Goal: Transaction & Acquisition: Book appointment/travel/reservation

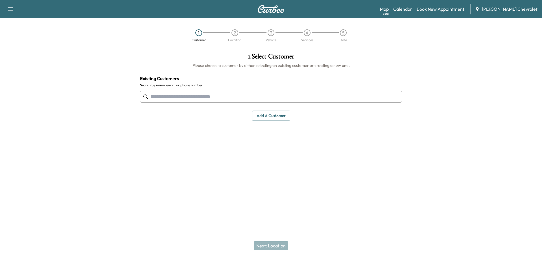
click at [261, 99] on input "text" at bounding box center [271, 97] width 262 height 12
click at [174, 92] on input "text" at bounding box center [271, 97] width 262 height 12
click at [172, 95] on input "text" at bounding box center [271, 97] width 262 height 12
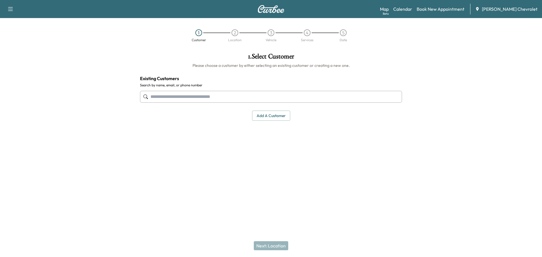
click at [172, 96] on input "text" at bounding box center [271, 97] width 262 height 12
click at [172, 97] on input "text" at bounding box center [271, 97] width 262 height 12
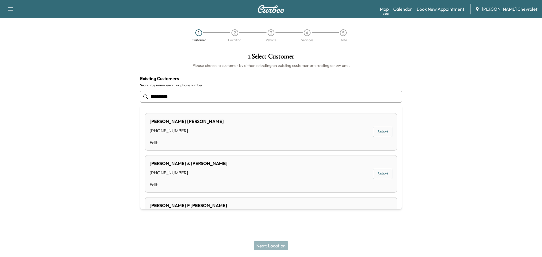
type input "**********"
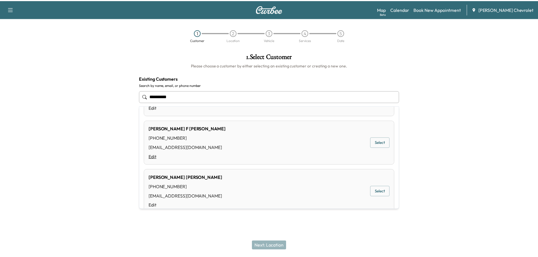
scroll to position [88, 0]
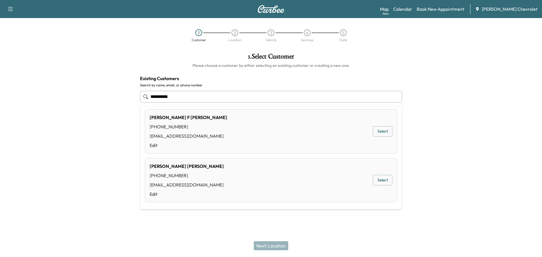
drag, startPoint x: 205, startPoint y: 93, endPoint x: 130, endPoint y: 51, distance: 86.0
click at [152, 82] on div "**********" at bounding box center [270, 87] width 271 height 77
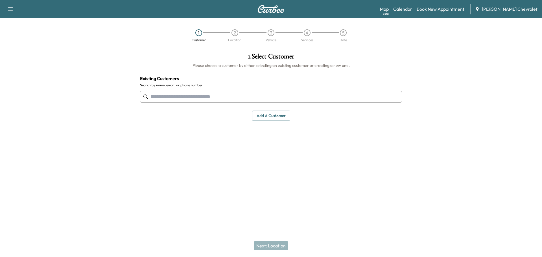
click at [250, 99] on input "text" at bounding box center [271, 97] width 262 height 12
click at [175, 93] on input "text" at bounding box center [271, 97] width 262 height 12
click at [174, 93] on input "text" at bounding box center [271, 97] width 262 height 12
paste input "**********"
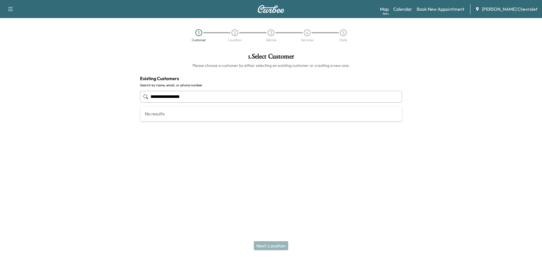
click at [193, 114] on div "No results" at bounding box center [270, 113] width 261 height 15
click at [208, 95] on input "**********" at bounding box center [271, 97] width 262 height 12
click at [194, 110] on div "No results" at bounding box center [270, 113] width 261 height 15
type input "**********"
click at [284, 210] on div "Support Log Out Map Beta Calendar Book New Appointment [PERSON_NAME] Chevrolet …" at bounding box center [271, 128] width 542 height 257
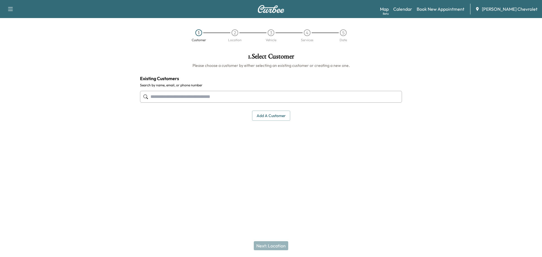
click at [272, 113] on button "Add a customer" at bounding box center [271, 116] width 38 height 10
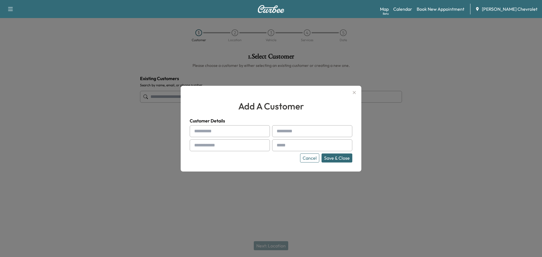
click at [216, 132] on input "text" at bounding box center [230, 131] width 80 height 12
type input "*********"
click at [288, 132] on input "text" at bounding box center [312, 131] width 80 height 12
type input "*"
type input "*****"
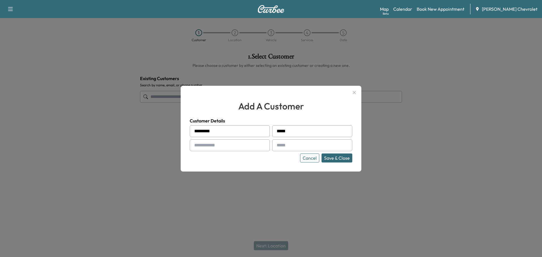
click at [244, 147] on input "text" at bounding box center [230, 145] width 80 height 12
click at [209, 145] on input "text" at bounding box center [230, 145] width 80 height 12
click at [209, 144] on input "text" at bounding box center [230, 145] width 80 height 12
type input "**********"
drag, startPoint x: 309, startPoint y: 146, endPoint x: 306, endPoint y: 145, distance: 3.2
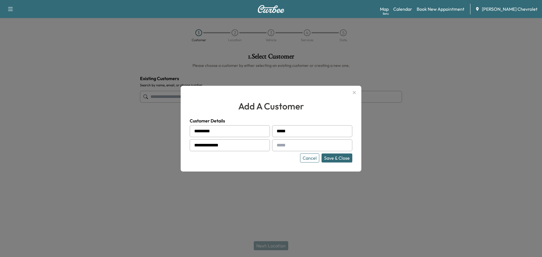
click at [309, 146] on input "text" at bounding box center [312, 145] width 80 height 12
click at [288, 145] on input "text" at bounding box center [312, 145] width 80 height 12
paste input "**********"
type input "**********"
click at [341, 160] on button "Save & Close" at bounding box center [336, 158] width 31 height 9
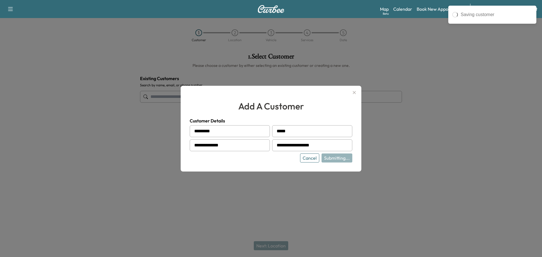
type input "**********"
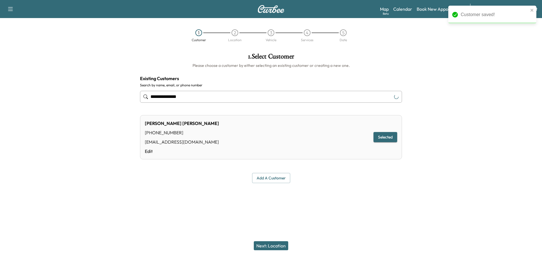
click at [383, 133] on button "Selected" at bounding box center [385, 137] width 24 height 10
click at [386, 137] on button "Selected" at bounding box center [385, 137] width 24 height 10
click at [276, 246] on button "Next: Location" at bounding box center [271, 245] width 34 height 9
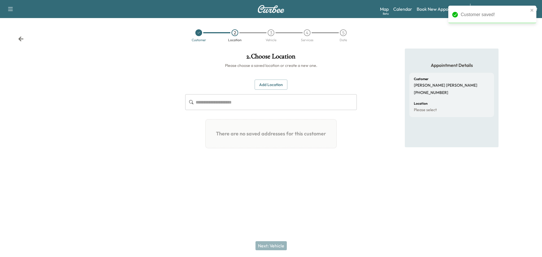
click at [256, 102] on input "text" at bounding box center [276, 102] width 161 height 16
click at [275, 80] on button "Add Location" at bounding box center [271, 85] width 33 height 10
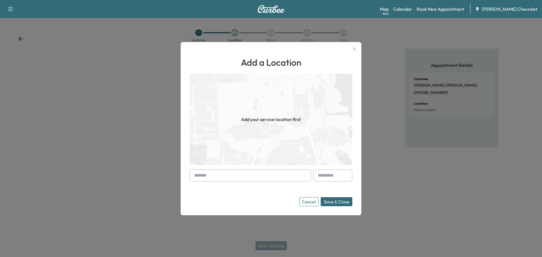
click at [228, 174] on input "text" at bounding box center [250, 176] width 121 height 12
click at [226, 175] on input "text" at bounding box center [250, 176] width 121 height 12
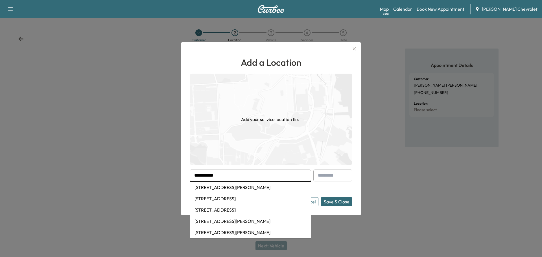
click at [230, 189] on li "[STREET_ADDRESS][PERSON_NAME]" at bounding box center [250, 187] width 121 height 11
type input "**********"
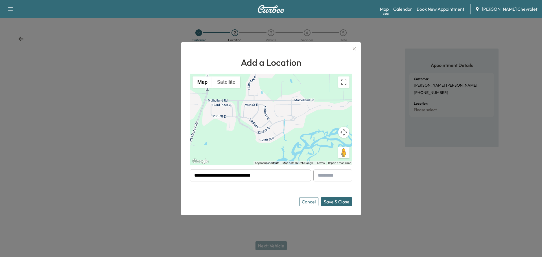
click at [335, 200] on button "Save & Close" at bounding box center [337, 201] width 32 height 9
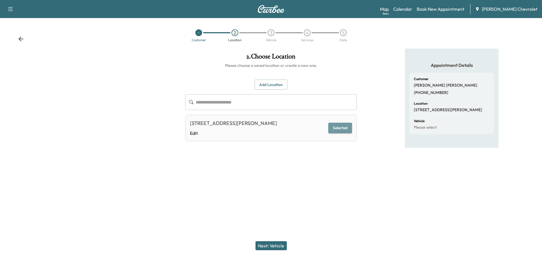
click at [334, 126] on button "Selected" at bounding box center [340, 128] width 24 height 10
click at [344, 130] on button "Selected" at bounding box center [340, 128] width 24 height 10
click at [364, 192] on div at bounding box center [271, 186] width 542 height 18
click at [264, 247] on button "Next: Vehicle" at bounding box center [270, 245] width 31 height 9
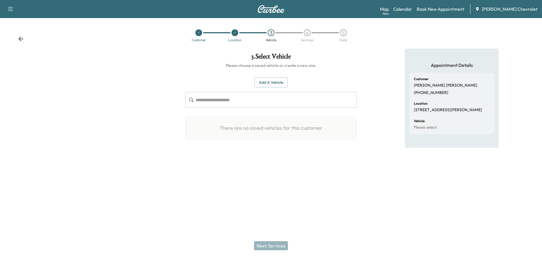
click at [270, 78] on button "Add a Vehicle" at bounding box center [270, 82] width 33 height 10
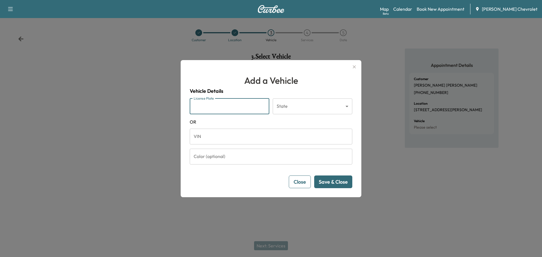
click at [237, 105] on input "License Plate" at bounding box center [230, 107] width 80 height 16
drag, startPoint x: 237, startPoint y: 105, endPoint x: 217, endPoint y: 136, distance: 36.2
click at [193, 133] on input "VIN" at bounding box center [271, 137] width 163 height 16
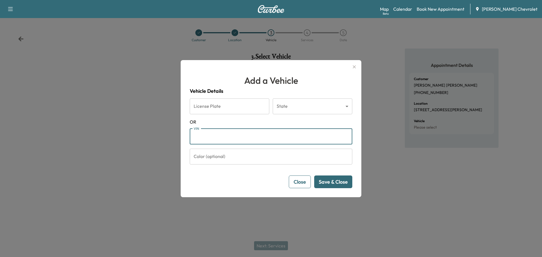
click at [217, 136] on input "VIN" at bounding box center [271, 137] width 163 height 16
paste input "**********"
type input "**********"
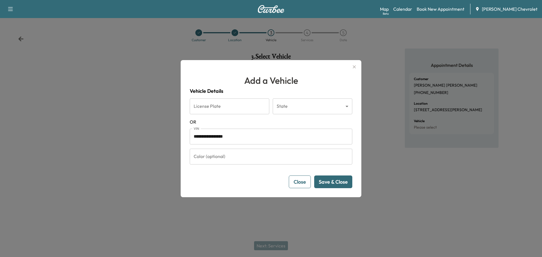
click at [340, 183] on button "Save & Close" at bounding box center [333, 182] width 38 height 13
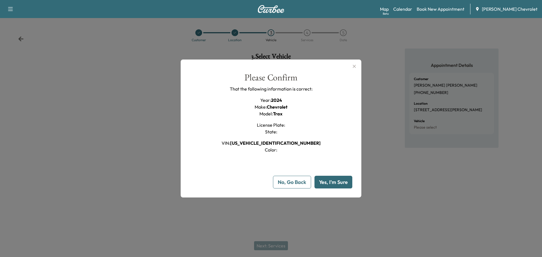
click at [333, 188] on button "Yes, I'm Sure" at bounding box center [333, 182] width 38 height 13
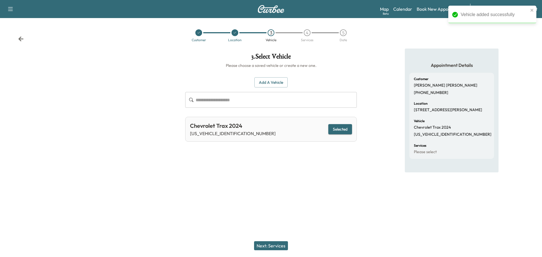
click at [335, 129] on button "Selected" at bounding box center [340, 129] width 24 height 10
click at [275, 244] on button "Next: Services" at bounding box center [271, 245] width 34 height 9
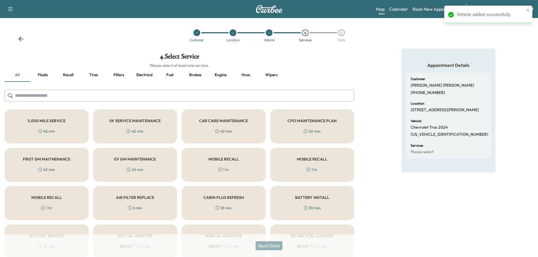
click at [231, 161] on div "MOBILE RECALL 1 hr" at bounding box center [223, 165] width 84 height 34
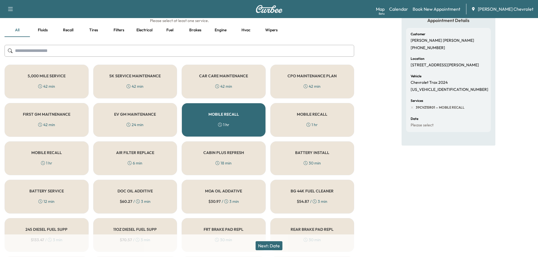
scroll to position [66, 0]
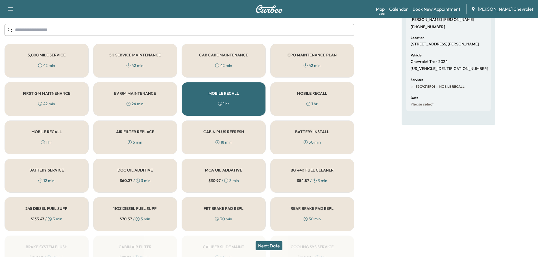
click at [241, 62] on div "CAR CARE MAINTENANCE 42 min" at bounding box center [223, 61] width 84 height 34
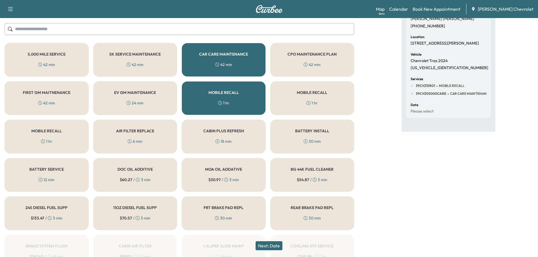
scroll to position [132, 0]
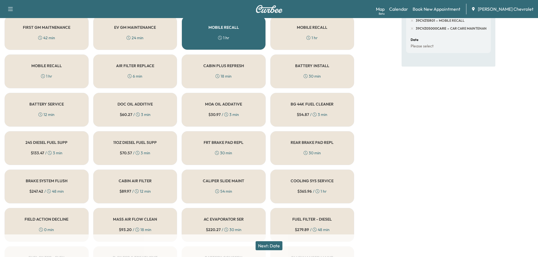
click at [274, 248] on button "Next: Date" at bounding box center [268, 245] width 27 height 9
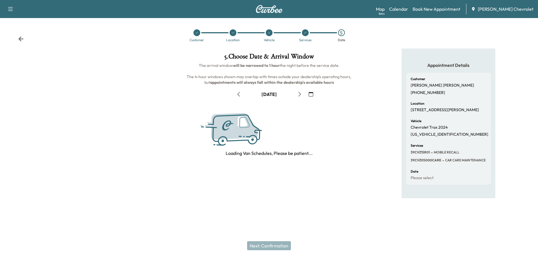
scroll to position [0, 0]
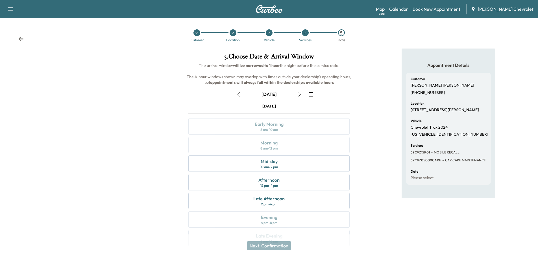
click at [300, 94] on icon "button" at bounding box center [299, 94] width 5 height 5
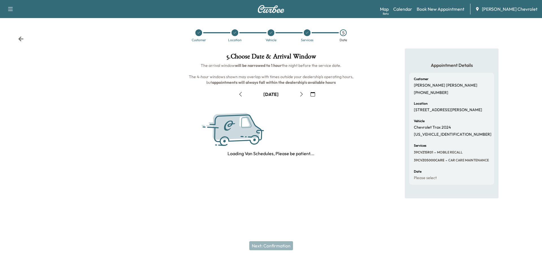
click at [300, 94] on icon "button" at bounding box center [301, 94] width 5 height 5
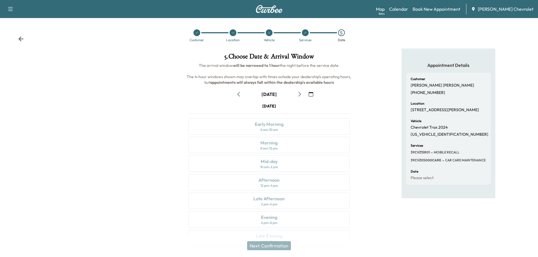
click at [302, 95] on button "button" at bounding box center [300, 94] width 10 height 9
click at [300, 95] on icon "button" at bounding box center [299, 94] width 3 height 5
click at [301, 93] on icon "button" at bounding box center [299, 94] width 5 height 5
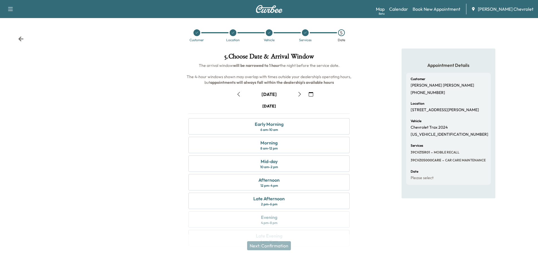
click at [315, 93] on button "button" at bounding box center [311, 94] width 10 height 9
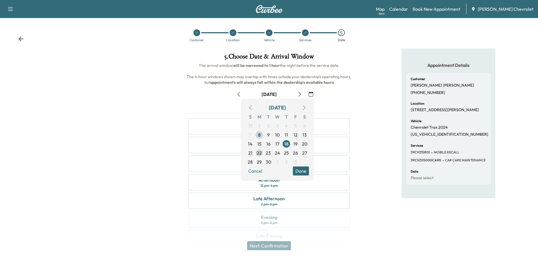
click at [261, 152] on span "22" at bounding box center [259, 153] width 5 height 7
click at [349, 107] on div "[DATE]" at bounding box center [268, 106] width 161 height 6
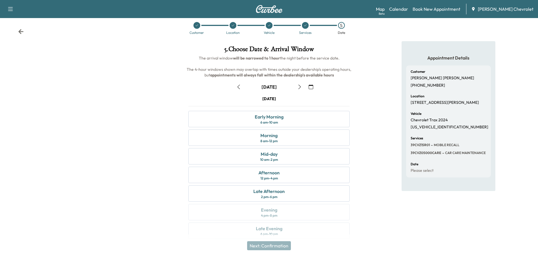
scroll to position [14, 0]
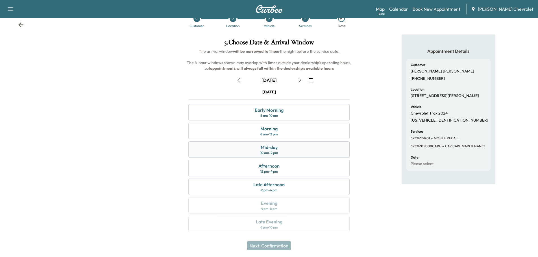
click at [279, 149] on div "Mid-day 10 am - 2 pm" at bounding box center [268, 149] width 161 height 16
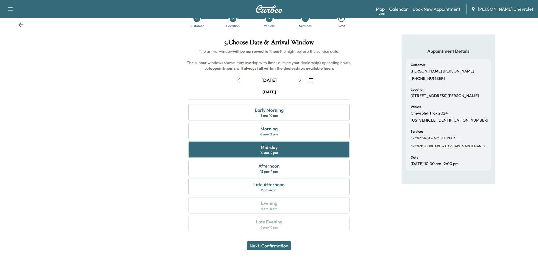
click at [275, 248] on button "Next: Confirmation" at bounding box center [269, 245] width 44 height 9
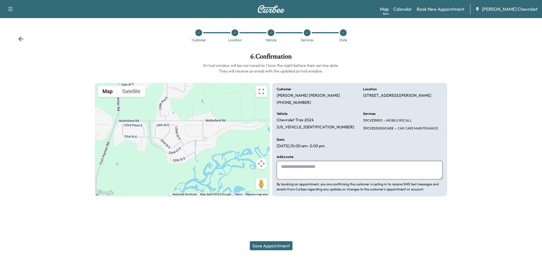
click at [307, 167] on textarea at bounding box center [360, 170] width 166 height 19
type textarea "*"
type textarea "**********"
click at [376, 209] on div at bounding box center [271, 210] width 542 height 18
click at [362, 167] on textarea "**********" at bounding box center [360, 170] width 166 height 19
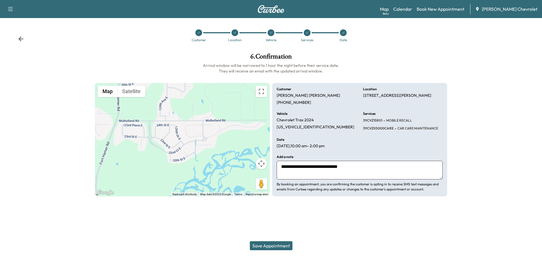
click at [277, 247] on button "Save Appointment" at bounding box center [271, 245] width 43 height 9
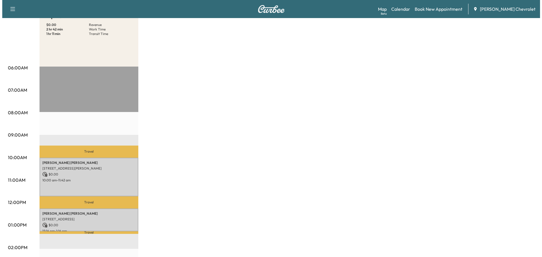
scroll to position [132, 0]
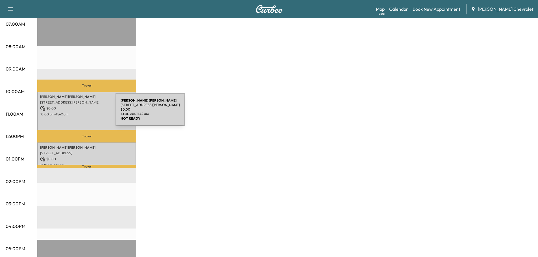
click at [73, 113] on p "10:00 am - 11:42 am" at bounding box center [86, 114] width 93 height 5
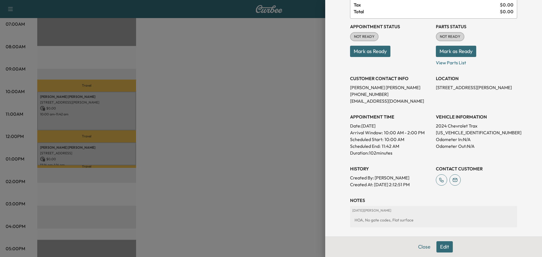
scroll to position [66, 0]
